Goal: Task Accomplishment & Management: Manage account settings

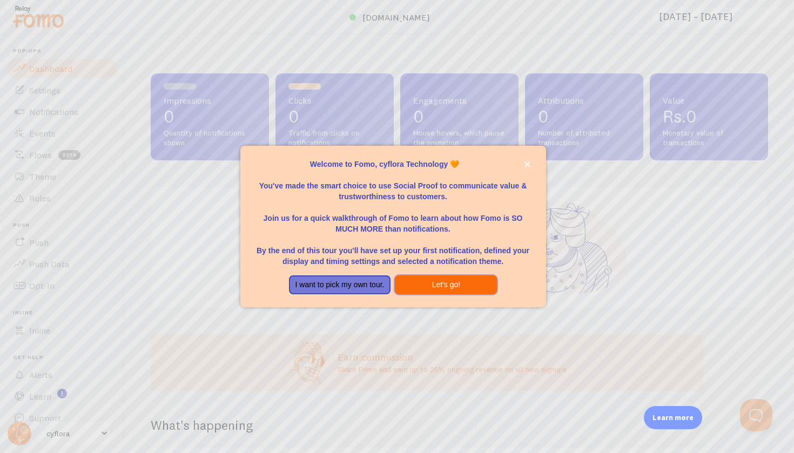
click at [435, 277] on button "Let's go!" at bounding box center [446, 284] width 102 height 19
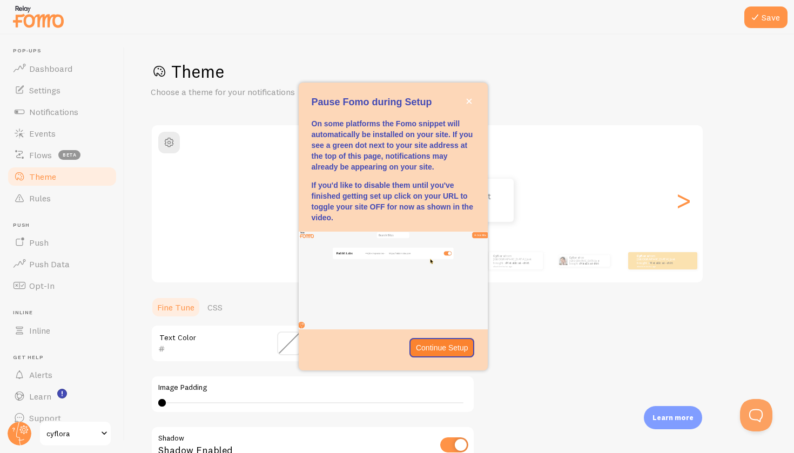
scroll to position [1, 0]
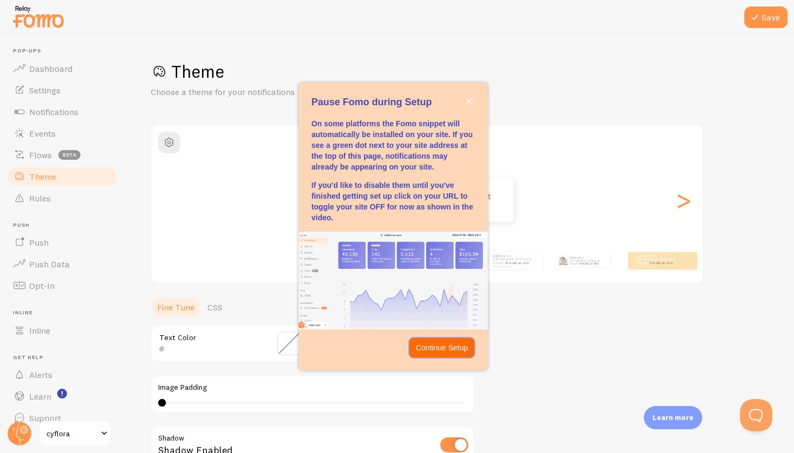
click at [431, 342] on p "Continue Setup" at bounding box center [442, 347] width 52 height 11
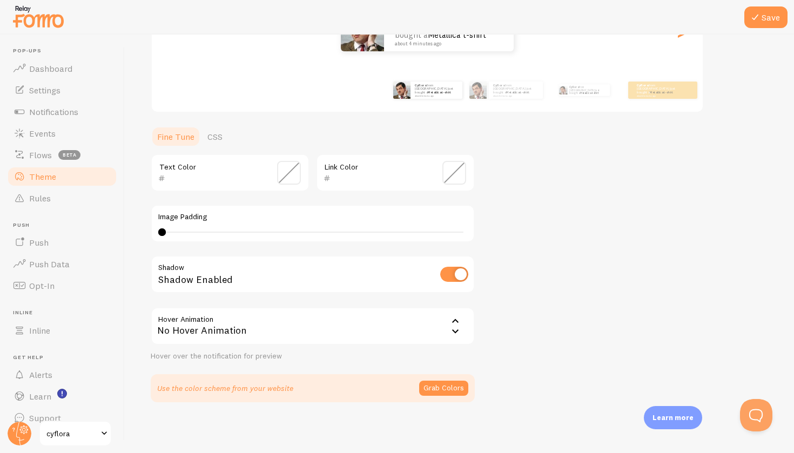
scroll to position [170, 0]
drag, startPoint x: 159, startPoint y: 228, endPoint x: 189, endPoint y: 233, distance: 30.0
click at [189, 233] on div at bounding box center [189, 233] width 8 height 8
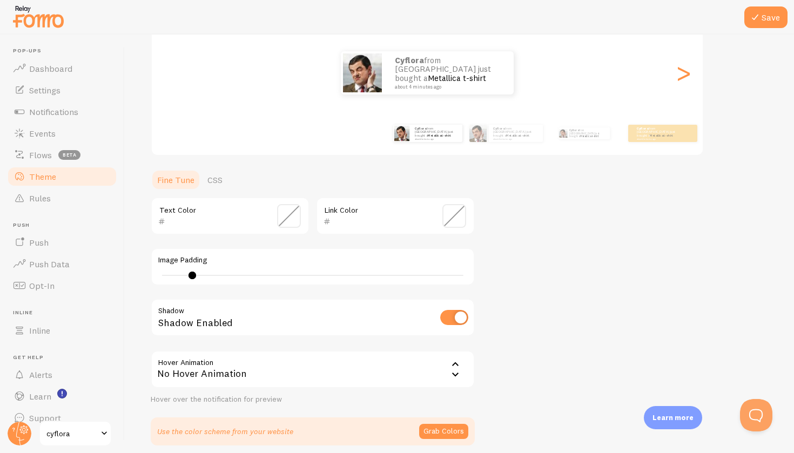
scroll to position [123, 0]
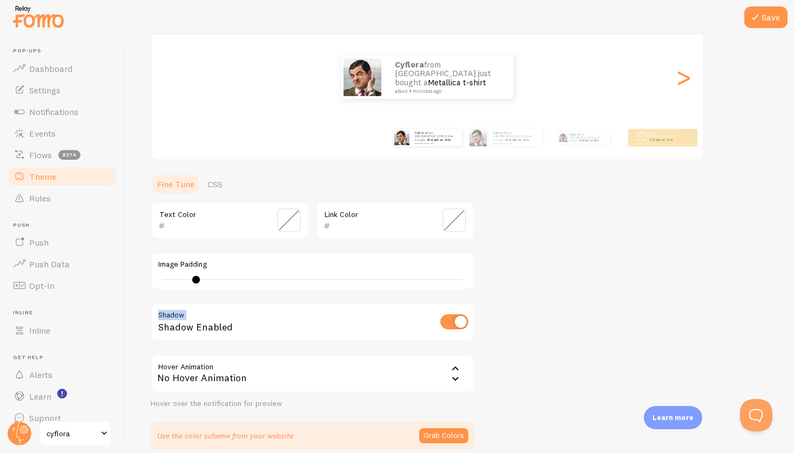
drag, startPoint x: 193, startPoint y: 280, endPoint x: 264, endPoint y: 292, distance: 71.7
click at [264, 292] on div "Text Color Link Color Image Padding 5 Shadow Shadow Enabled Hover Animation non…" at bounding box center [313, 304] width 324 height 207
click at [251, 275] on div "13" at bounding box center [312, 279] width 309 height 9
drag, startPoint x: 258, startPoint y: 277, endPoint x: 226, endPoint y: 276, distance: 31.3
click at [226, 276] on div "12" at bounding box center [312, 279] width 309 height 9
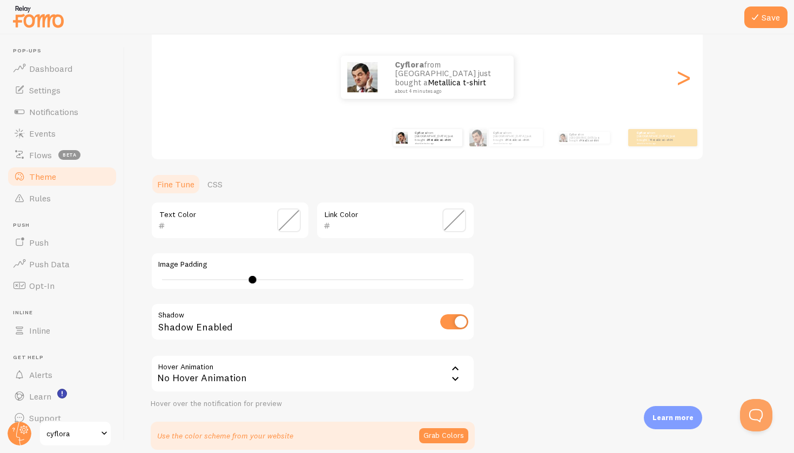
type input "9"
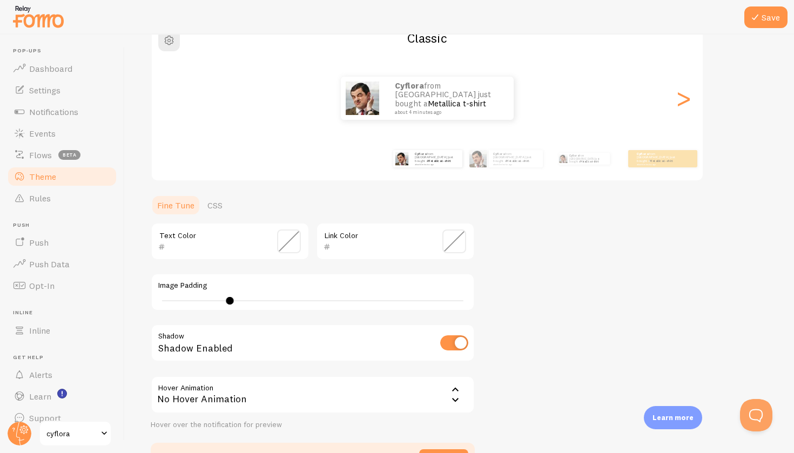
scroll to position [93, 0]
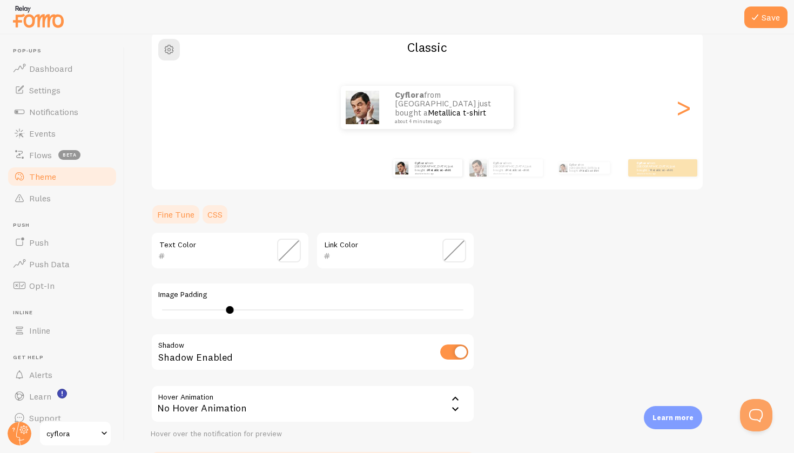
click at [222, 221] on link "CSS" at bounding box center [215, 215] width 28 height 22
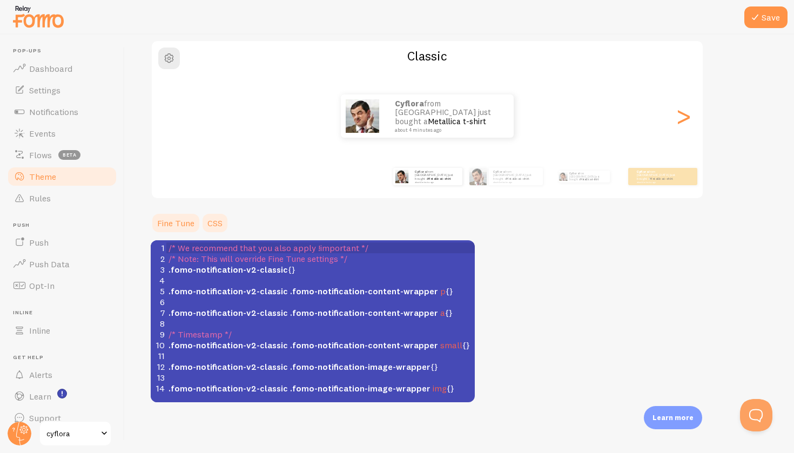
click at [186, 219] on link "Fine Tune" at bounding box center [176, 223] width 50 height 22
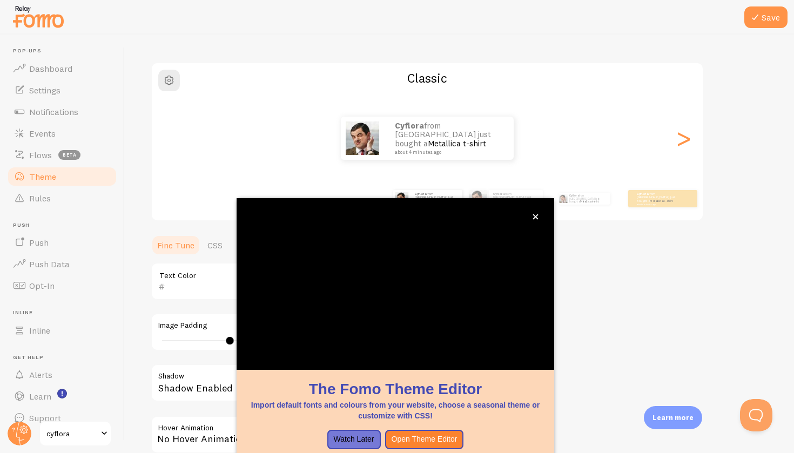
scroll to position [62, 0]
click at [766, 15] on button "Save" at bounding box center [765, 17] width 43 height 22
click at [538, 220] on button "close," at bounding box center [535, 216] width 11 height 11
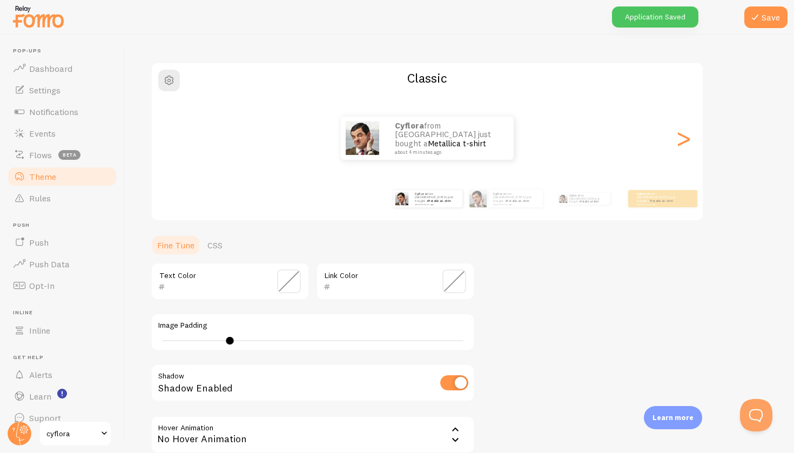
scroll to position [8, 0]
